Goal: Task Accomplishment & Management: Complete application form

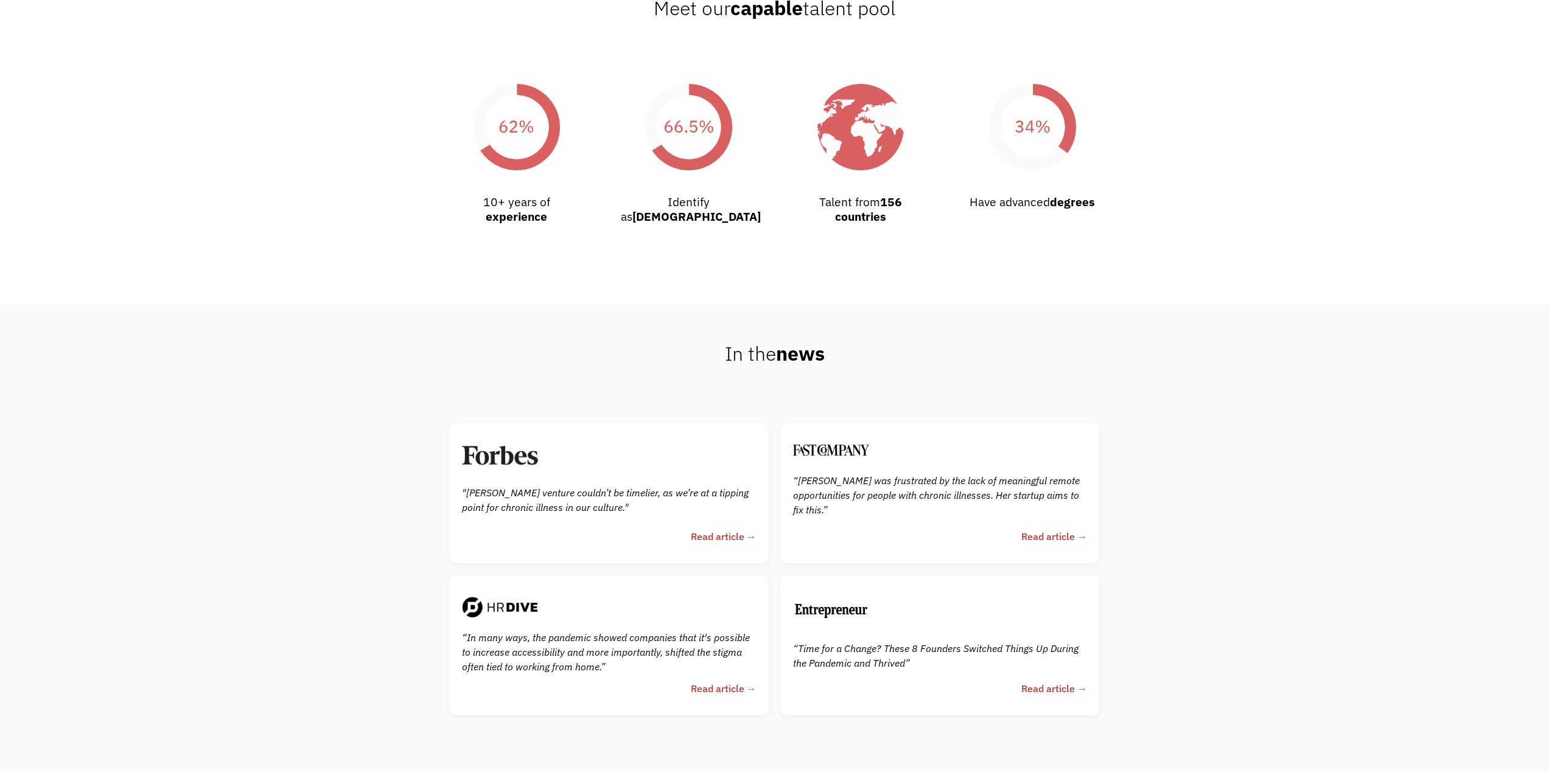
scroll to position [3366, 0]
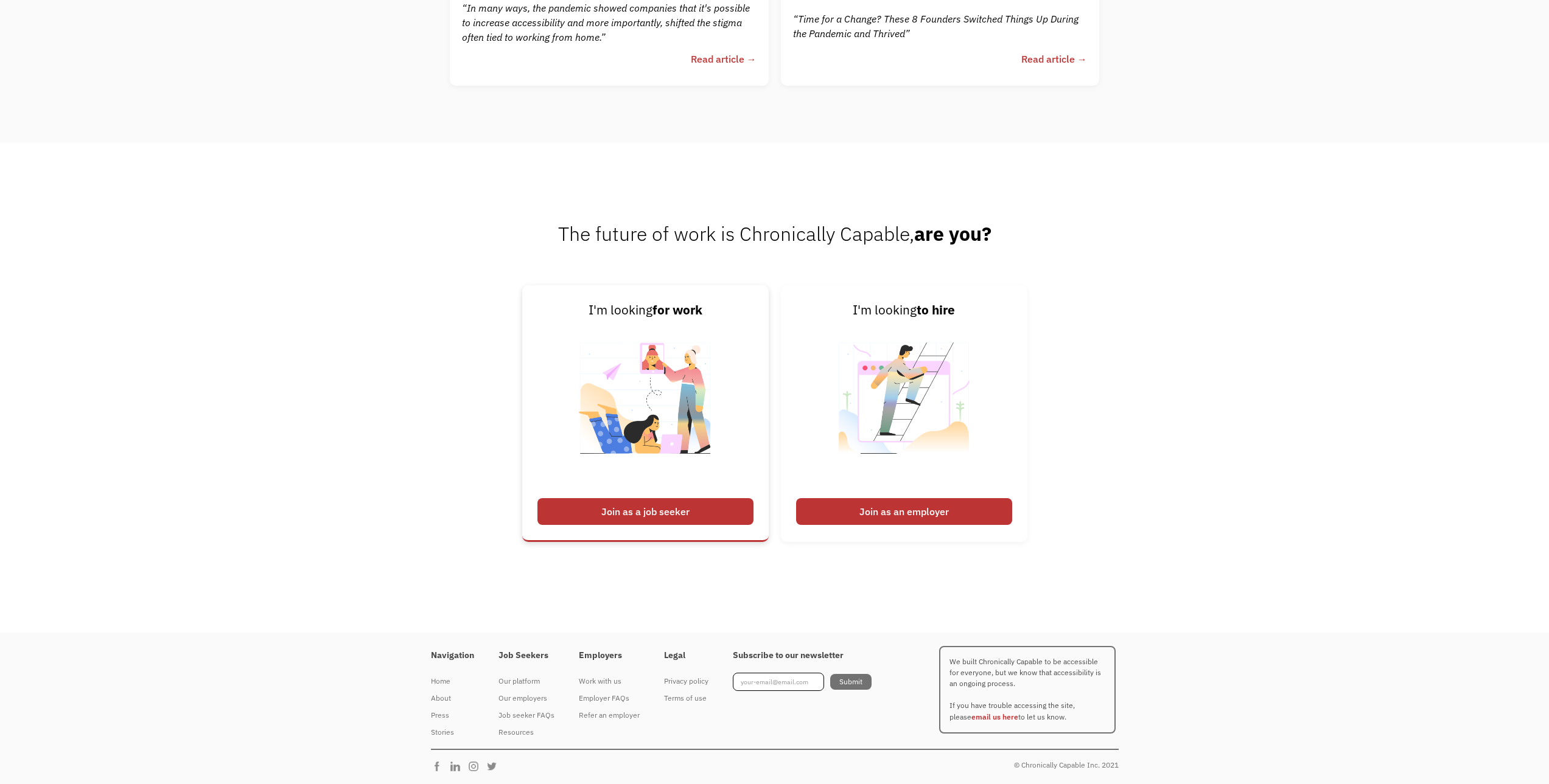
click at [583, 520] on div "Join as a job seeker" at bounding box center [644, 511] width 216 height 26
click at [618, 473] on img at bounding box center [644, 406] width 151 height 172
click at [649, 500] on div "Join as a job seeker" at bounding box center [644, 511] width 216 height 26
click at [653, 405] on img at bounding box center [644, 406] width 151 height 172
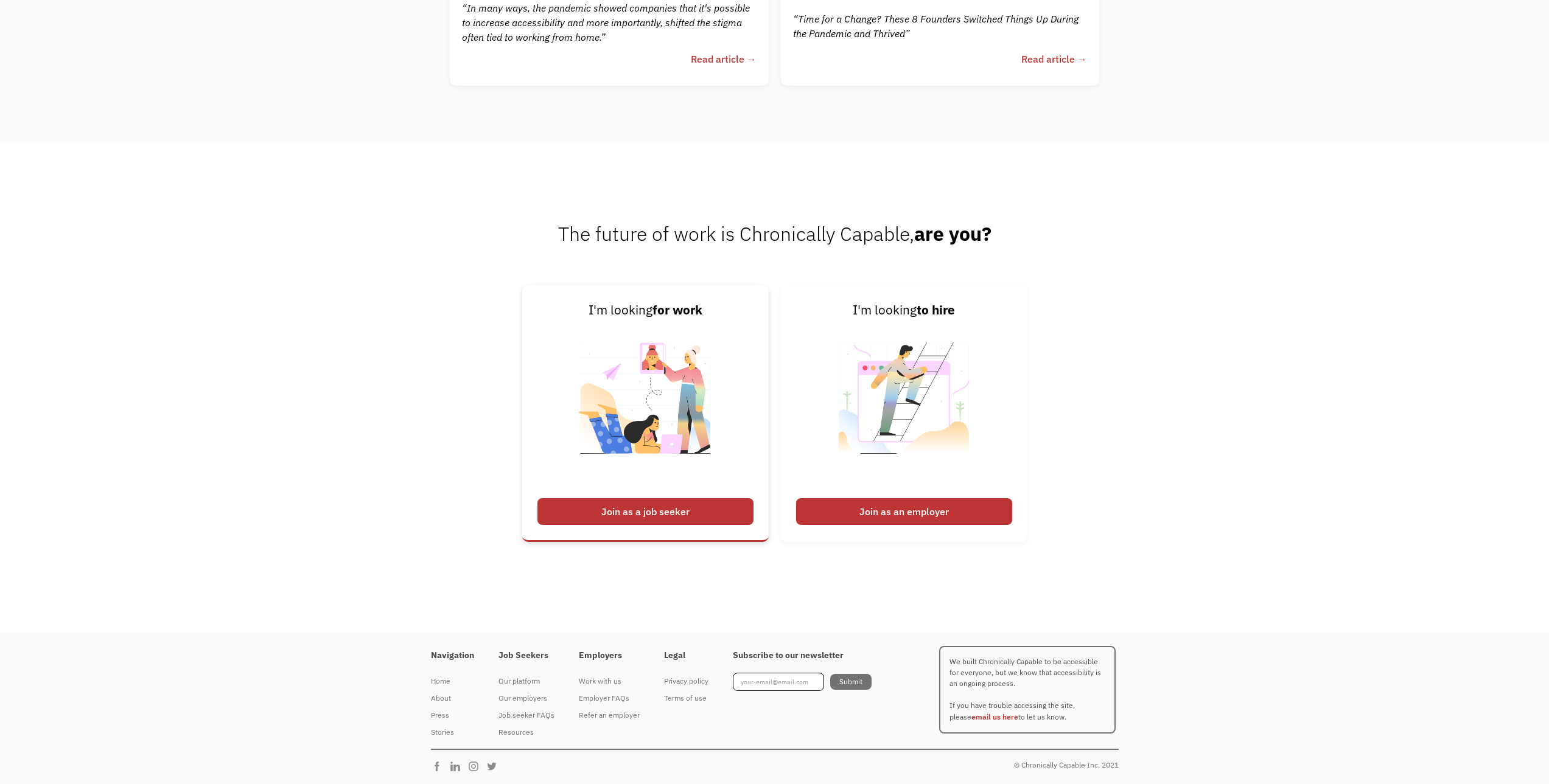
click at [649, 306] on div "I'm looking for work" at bounding box center [644, 311] width 216 height 20
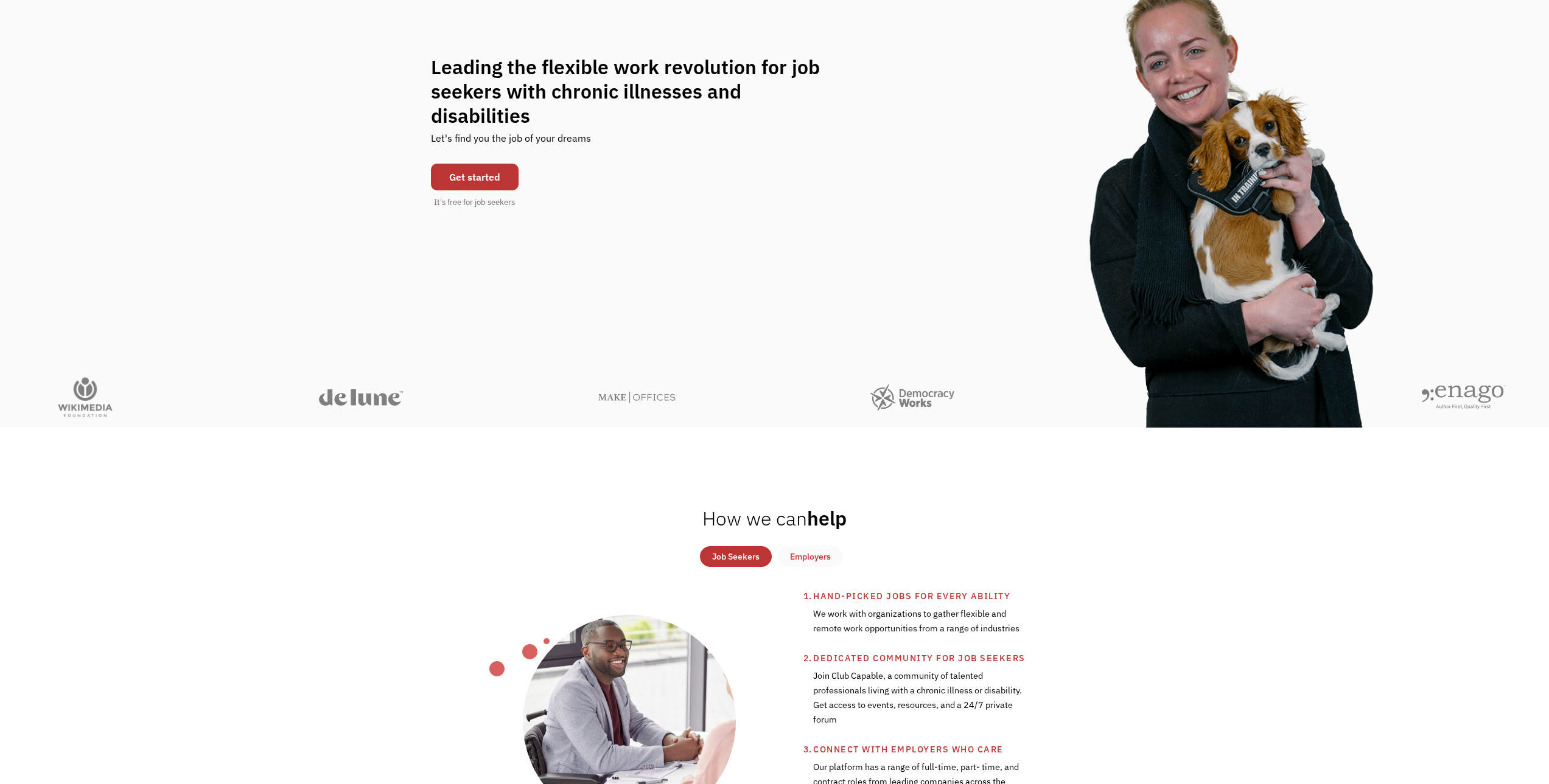
scroll to position [0, 0]
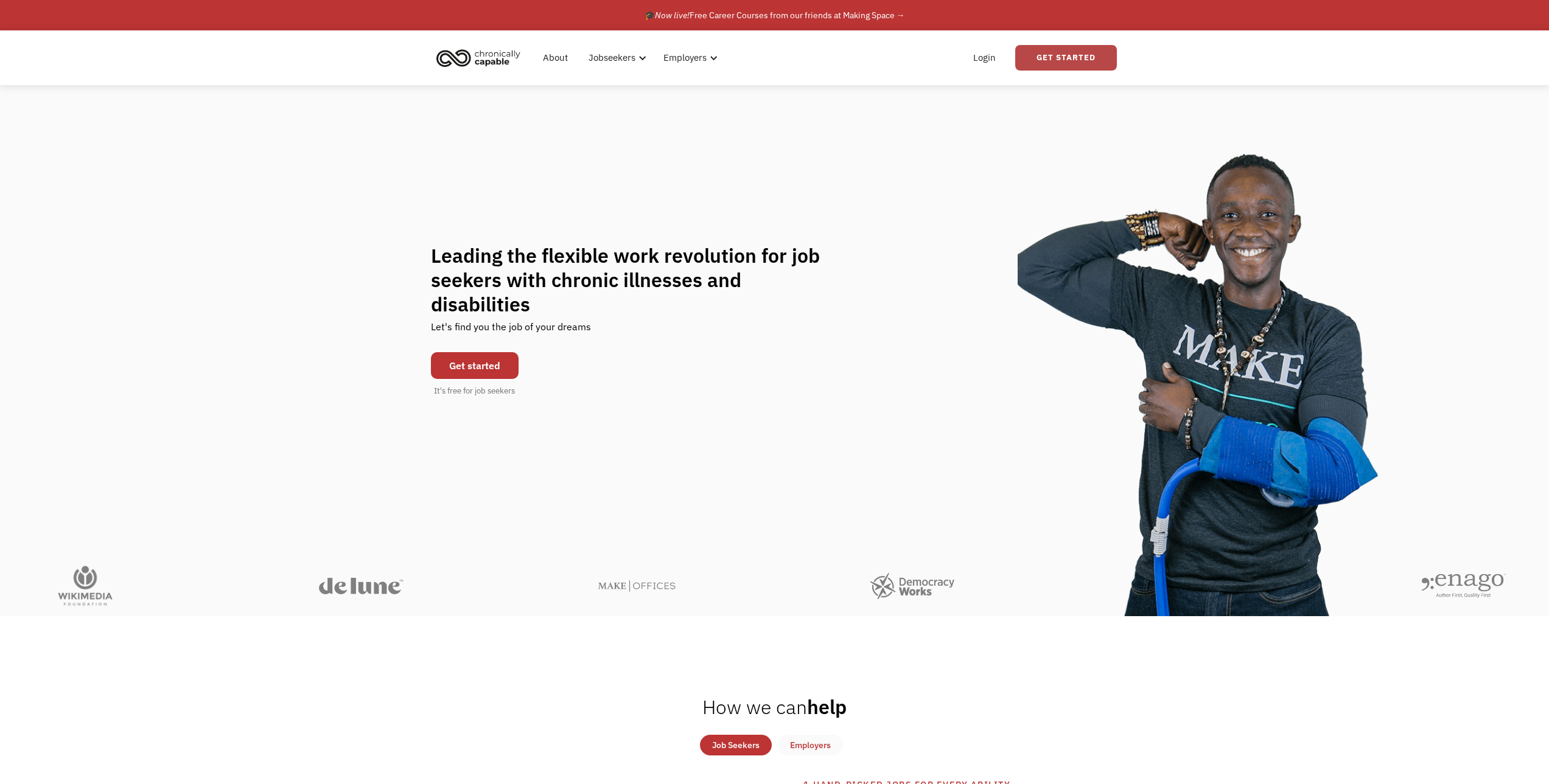
click at [1037, 59] on link "Get Started" at bounding box center [1066, 58] width 102 height 26
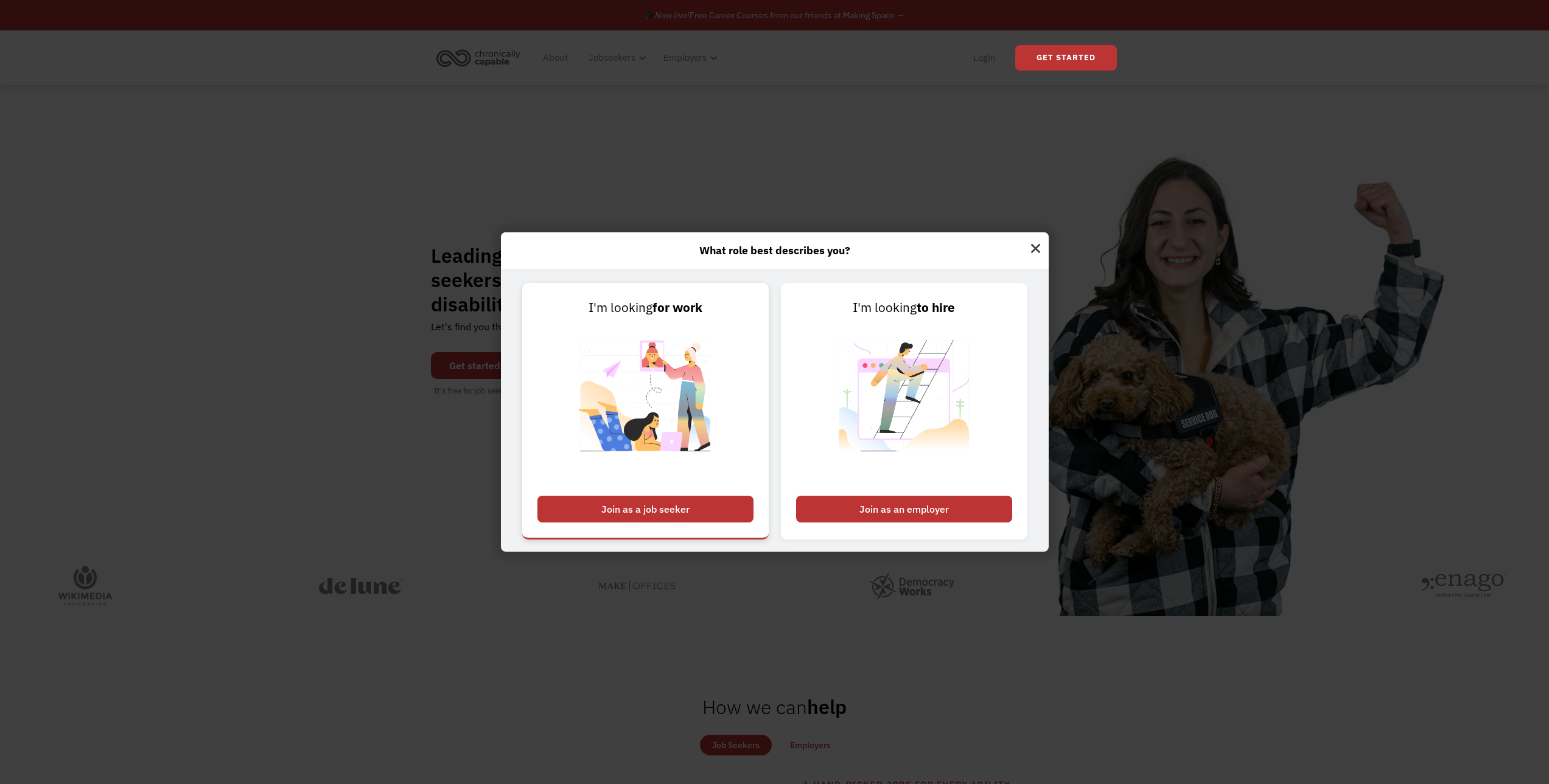
click at [635, 403] on img at bounding box center [644, 404] width 151 height 172
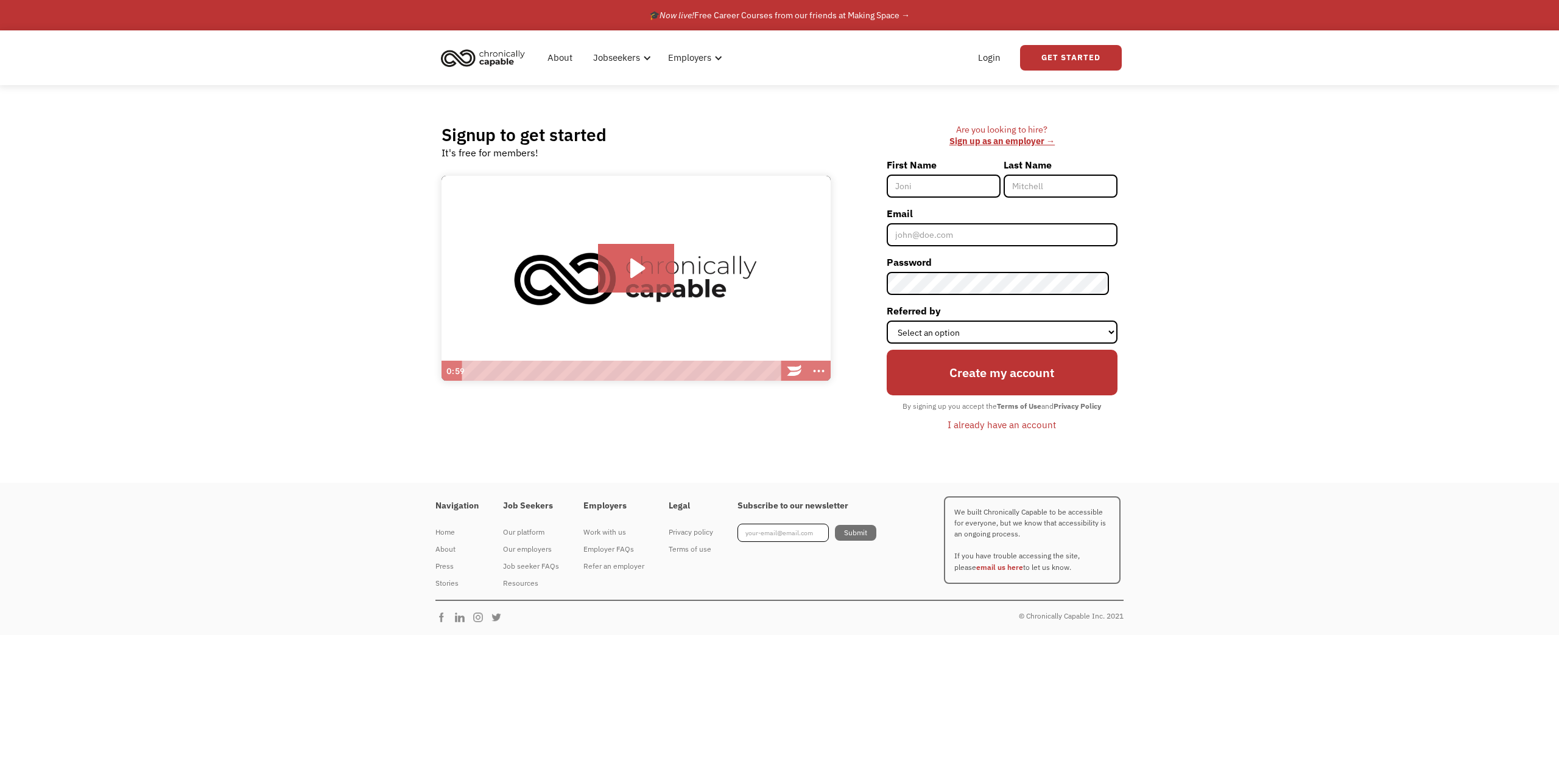
click at [1447, 408] on div "Signup to get started It's free for members! Click for sound @keyframes VOLUME_…" at bounding box center [780, 284] width 1559 height 398
